Goal: Find specific page/section: Find specific page/section

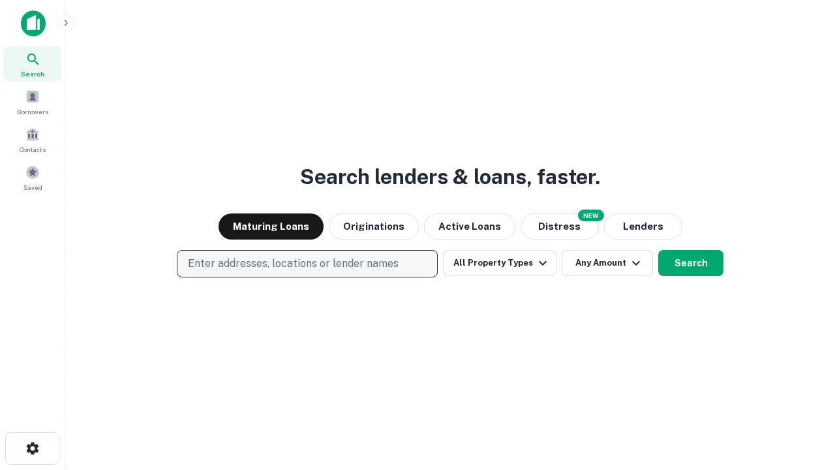
click at [307, 264] on p "Enter addresses, locations or lender names" at bounding box center [293, 264] width 211 height 16
type input "**********"
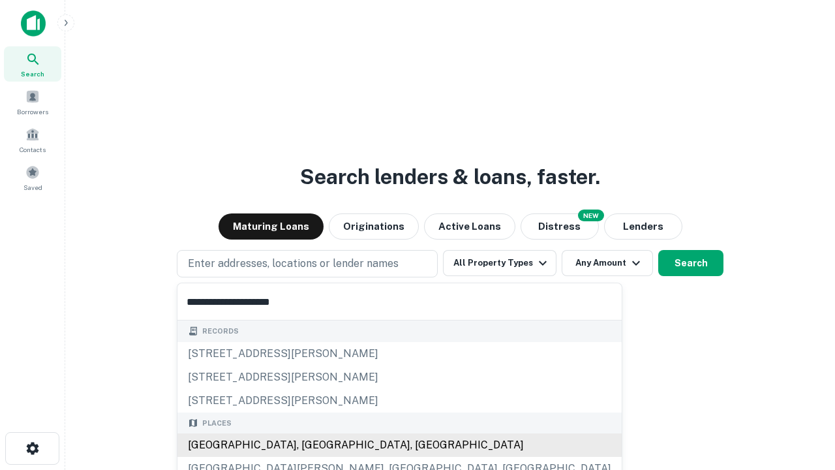
click at [312, 445] on div "[GEOGRAPHIC_DATA], [GEOGRAPHIC_DATA], [GEOGRAPHIC_DATA]" at bounding box center [399, 444] width 444 height 23
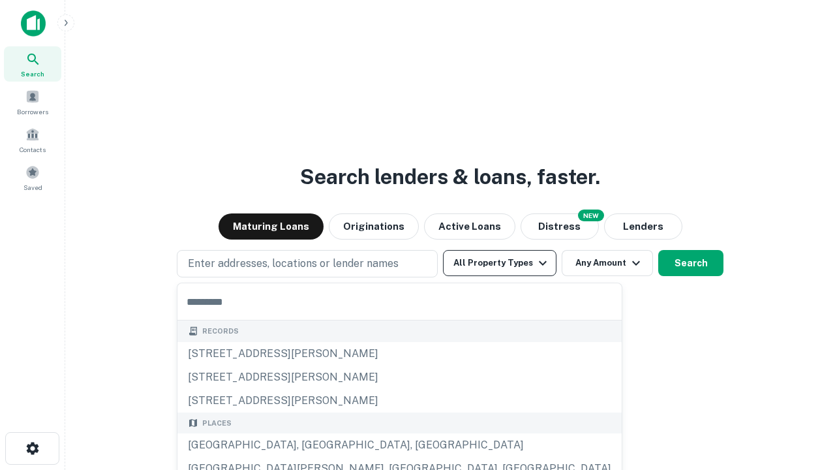
click at [500, 263] on button "All Property Types" at bounding box center [500, 263] width 114 height 26
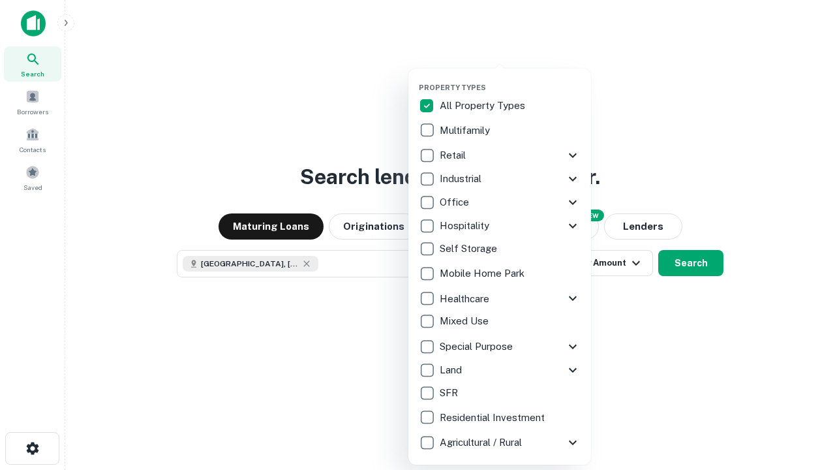
click at [510, 79] on button "button" at bounding box center [510, 79] width 183 height 1
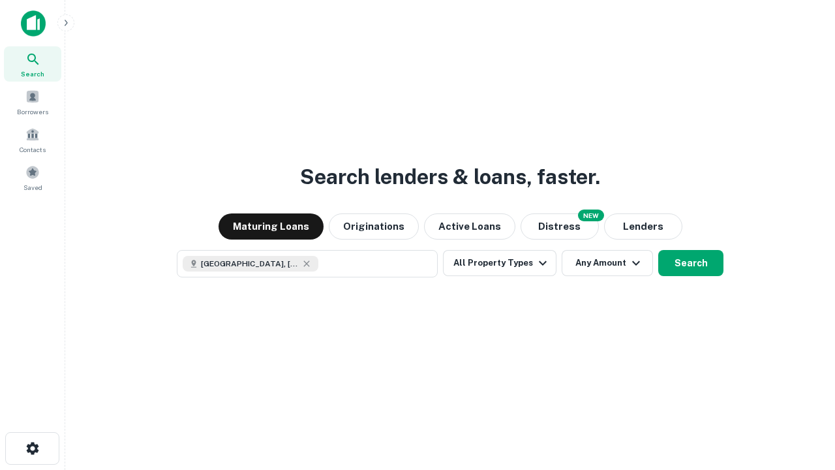
scroll to position [21, 0]
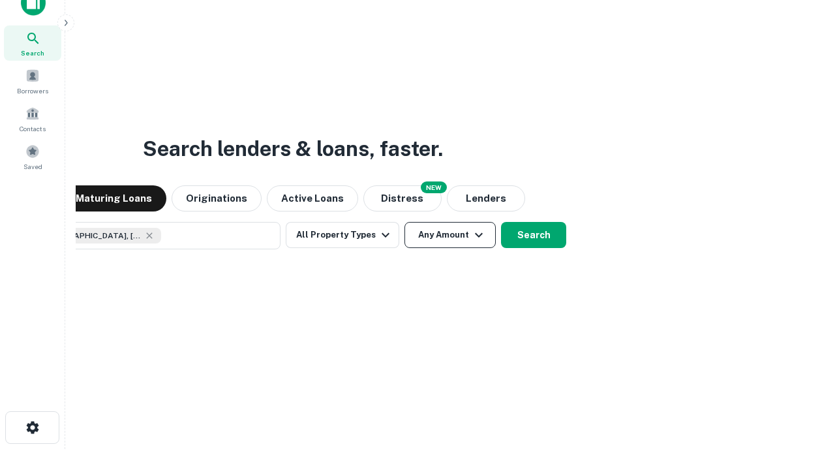
click at [405, 222] on button "Any Amount" at bounding box center [450, 235] width 91 height 26
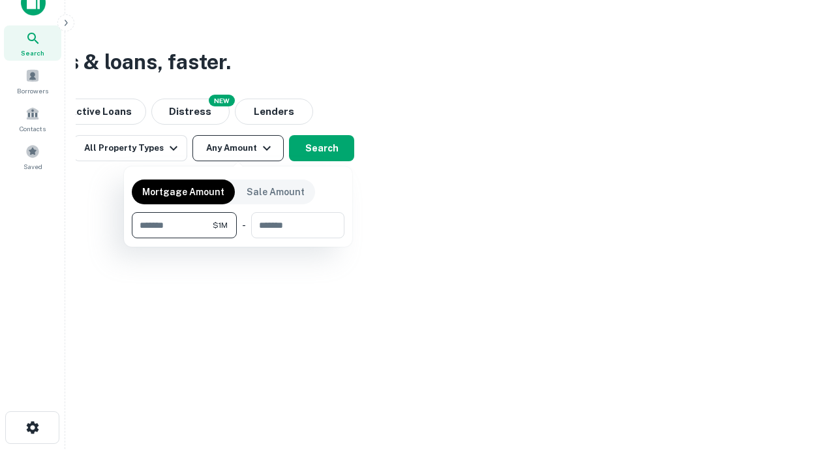
type input "*******"
click at [238, 238] on button "button" at bounding box center [238, 238] width 213 height 1
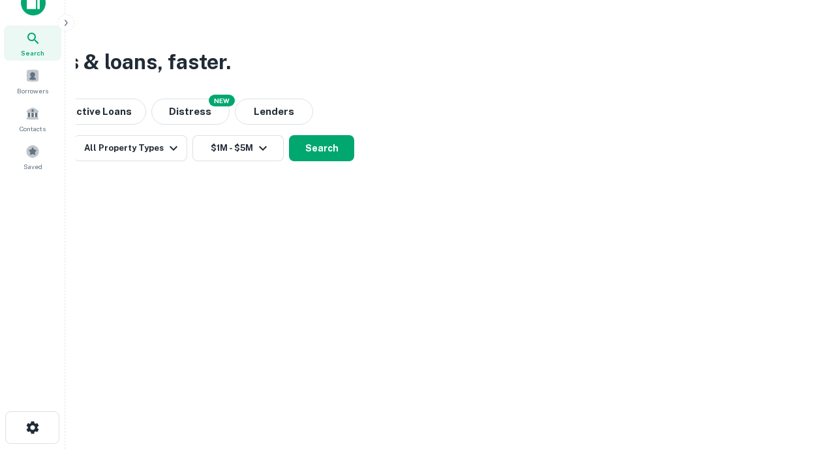
scroll to position [7, 241]
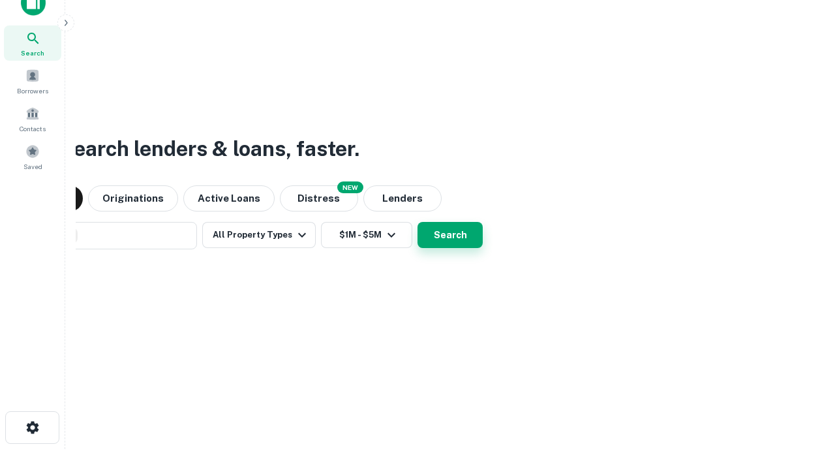
click at [418, 222] on button "Search" at bounding box center [450, 235] width 65 height 26
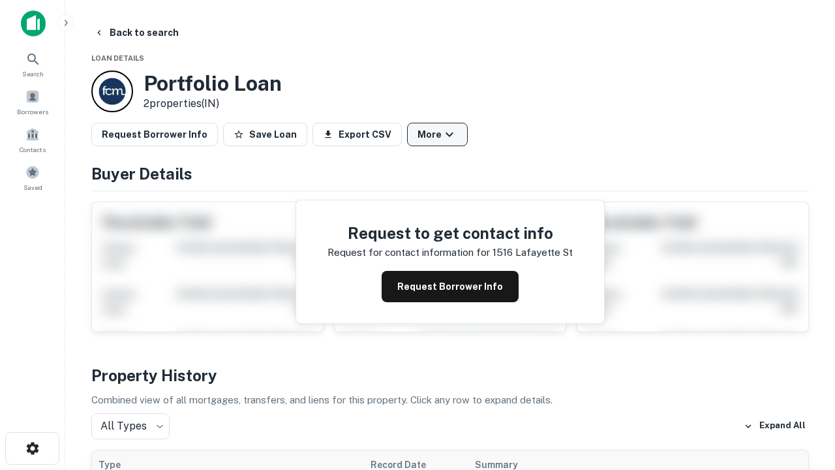
click at [437, 134] on button "More" at bounding box center [437, 134] width 61 height 23
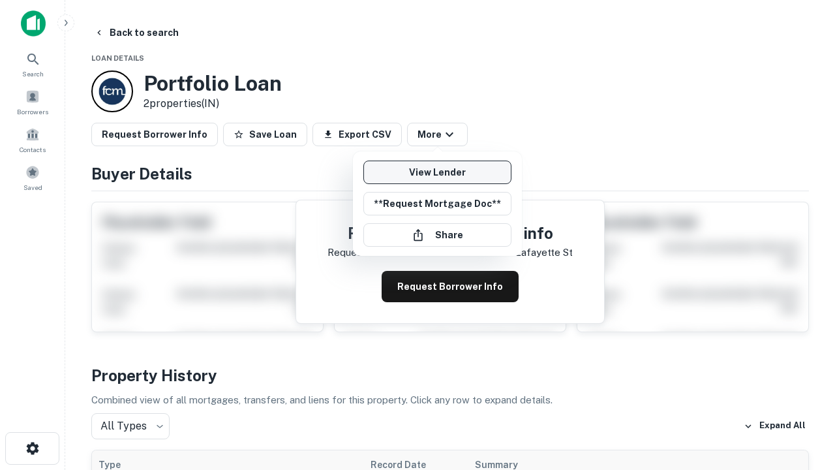
click at [437, 172] on link "View Lender" at bounding box center [437, 171] width 148 height 23
